Goal: Navigation & Orientation: Find specific page/section

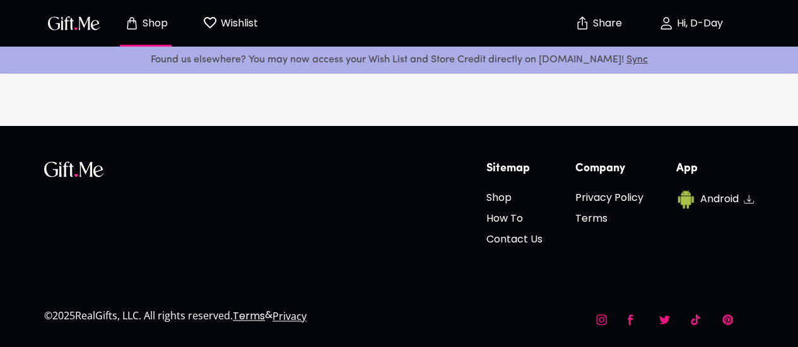
scroll to position [4762, 0]
click at [682, 34] on button "Hi, D-Day" at bounding box center [691, 23] width 126 height 40
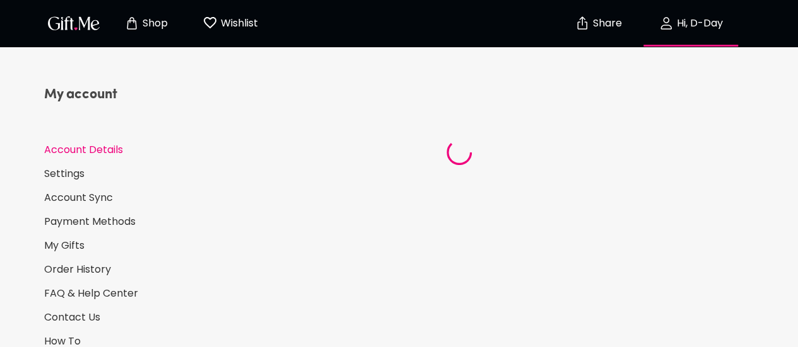
select select "US"
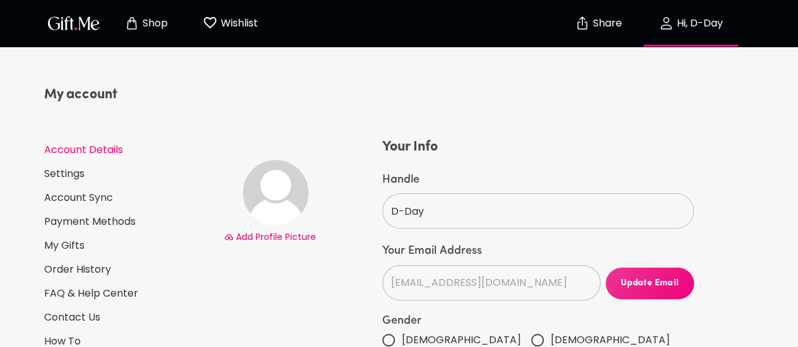
click at [231, 18] on p "Wishlist" at bounding box center [238, 23] width 40 height 16
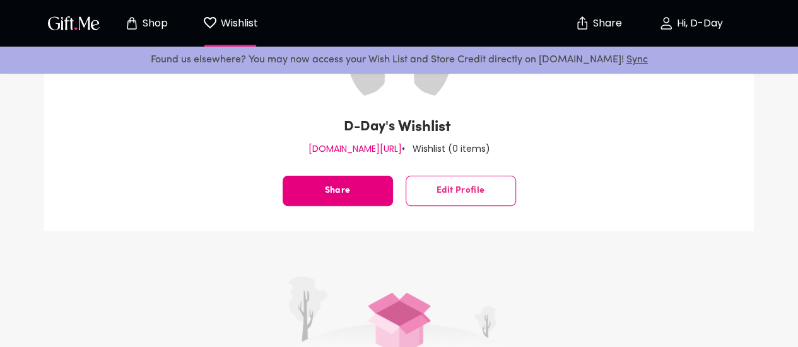
scroll to position [438, 0]
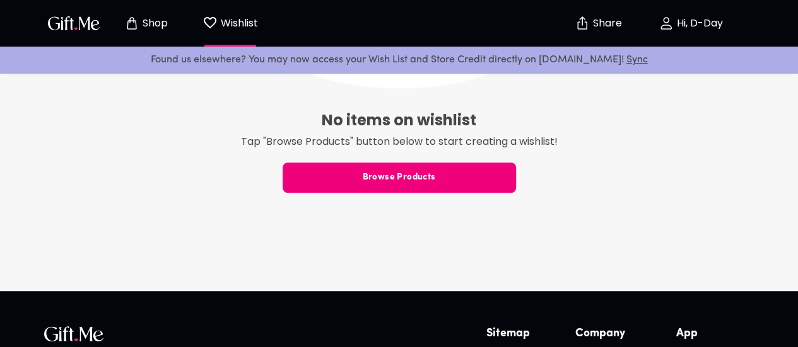
click at [373, 171] on span "Browse Products" at bounding box center [399, 178] width 233 height 14
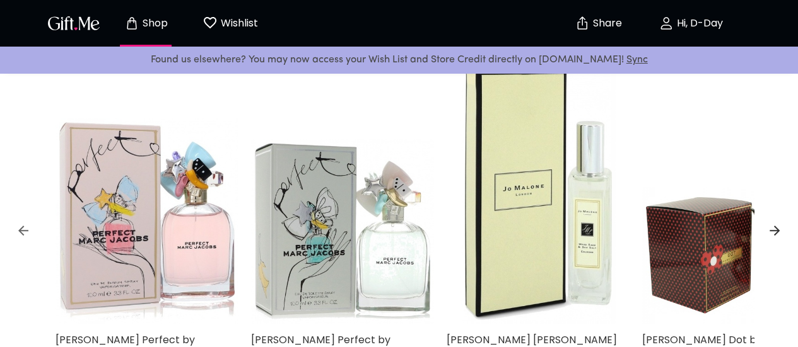
scroll to position [676, 0]
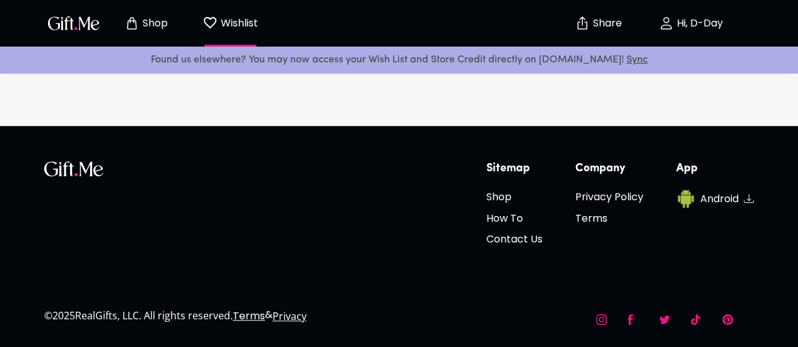
scroll to position [353, 0]
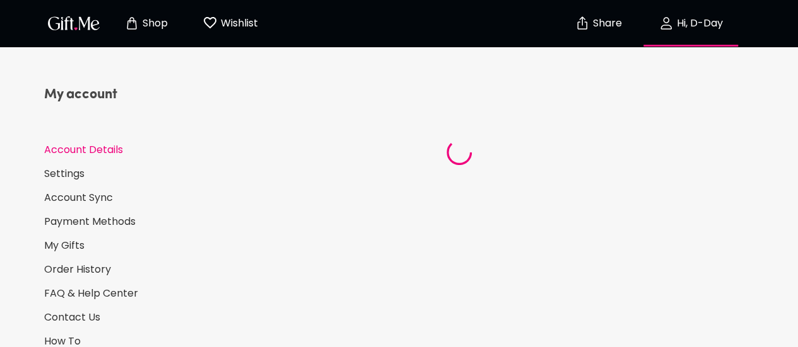
select select "US"
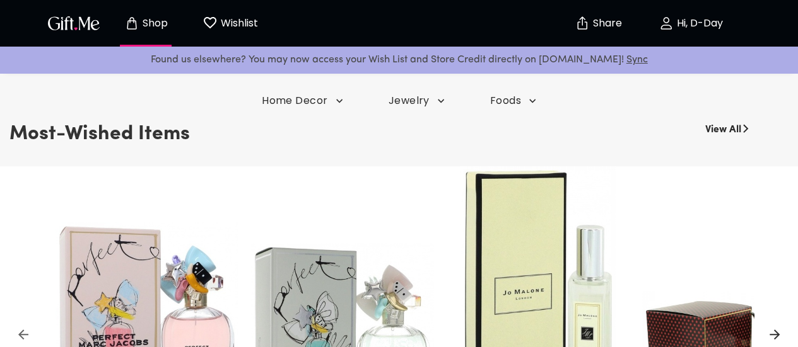
scroll to position [298, 0]
